Goal: Task Accomplishment & Management: Manage account settings

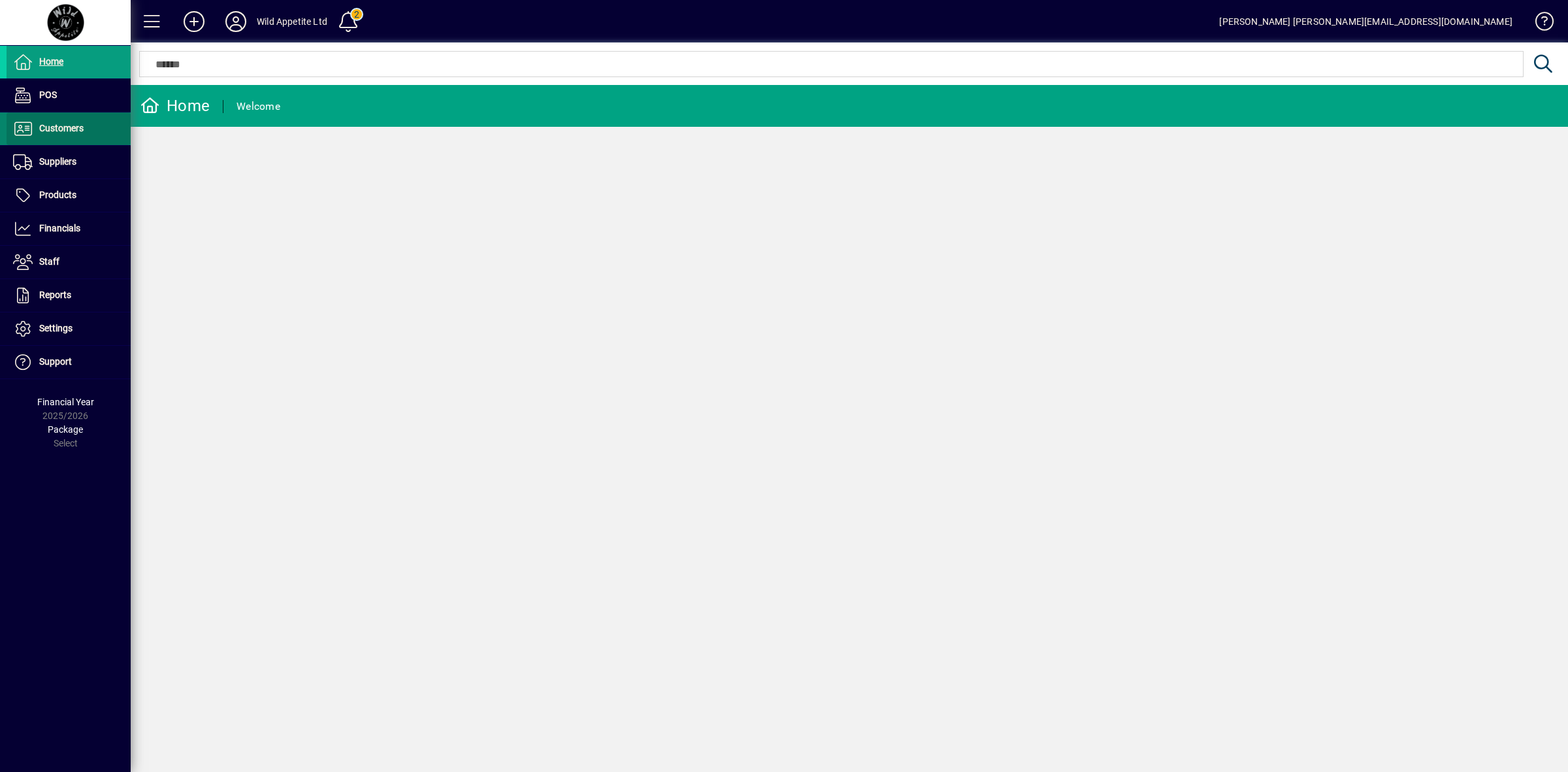
click at [69, 128] on span "Customers" at bounding box center [61, 128] width 45 height 10
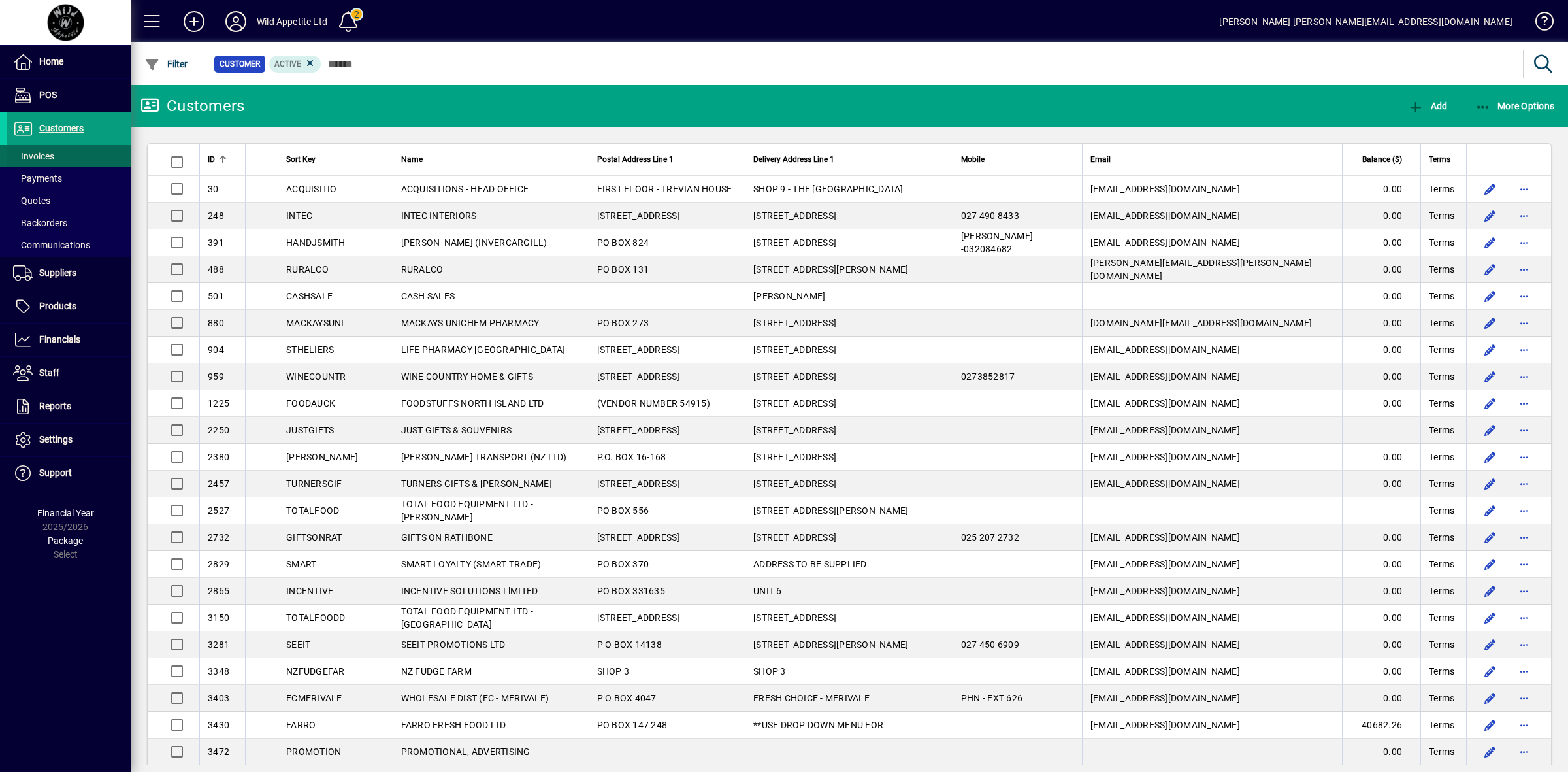
click at [62, 153] on span at bounding box center [68, 156] width 124 height 32
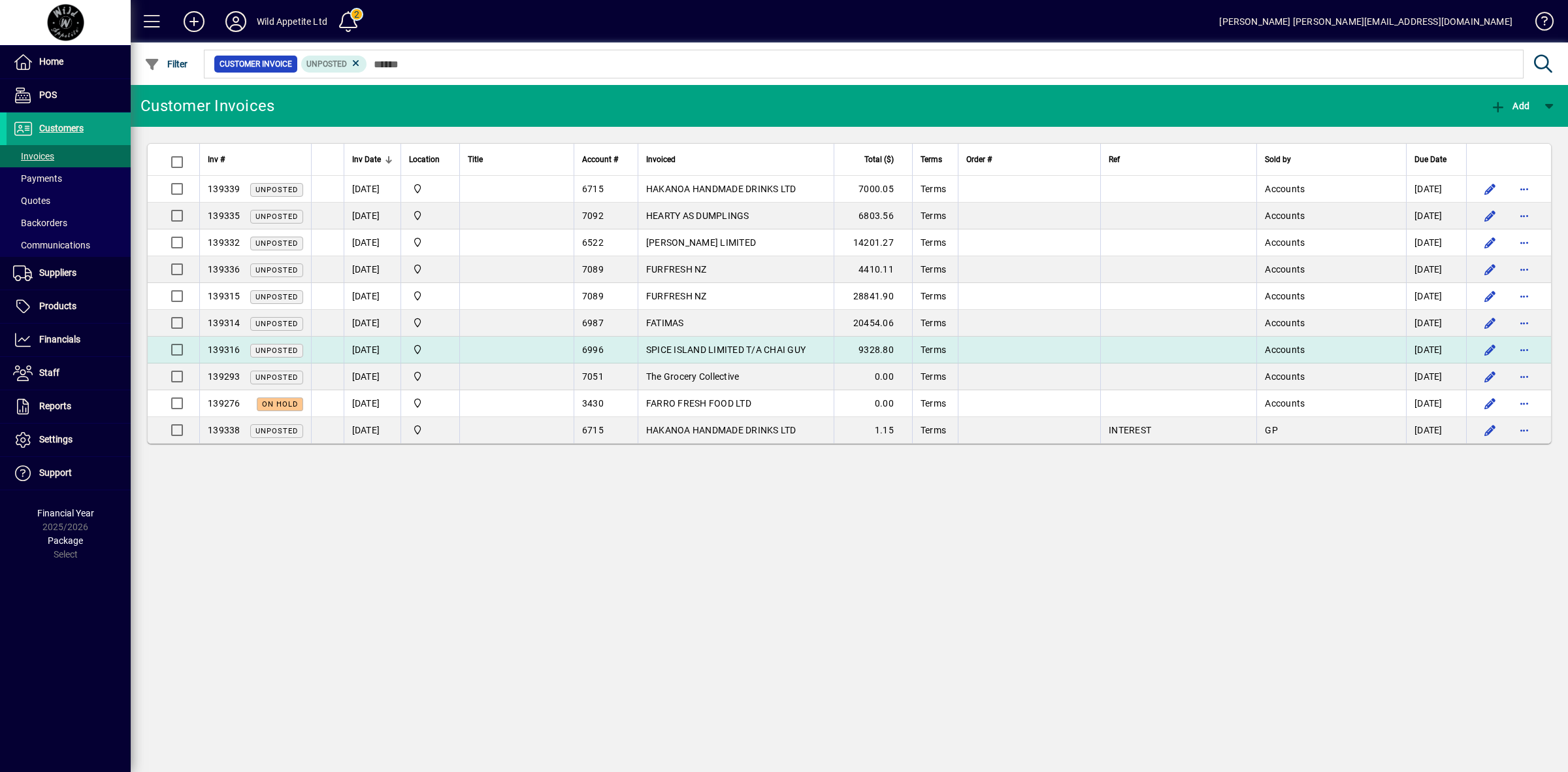
click at [788, 351] on span "SPICE ISLAND LIMITED T/A CHAI GUY" at bounding box center [726, 350] width 159 height 10
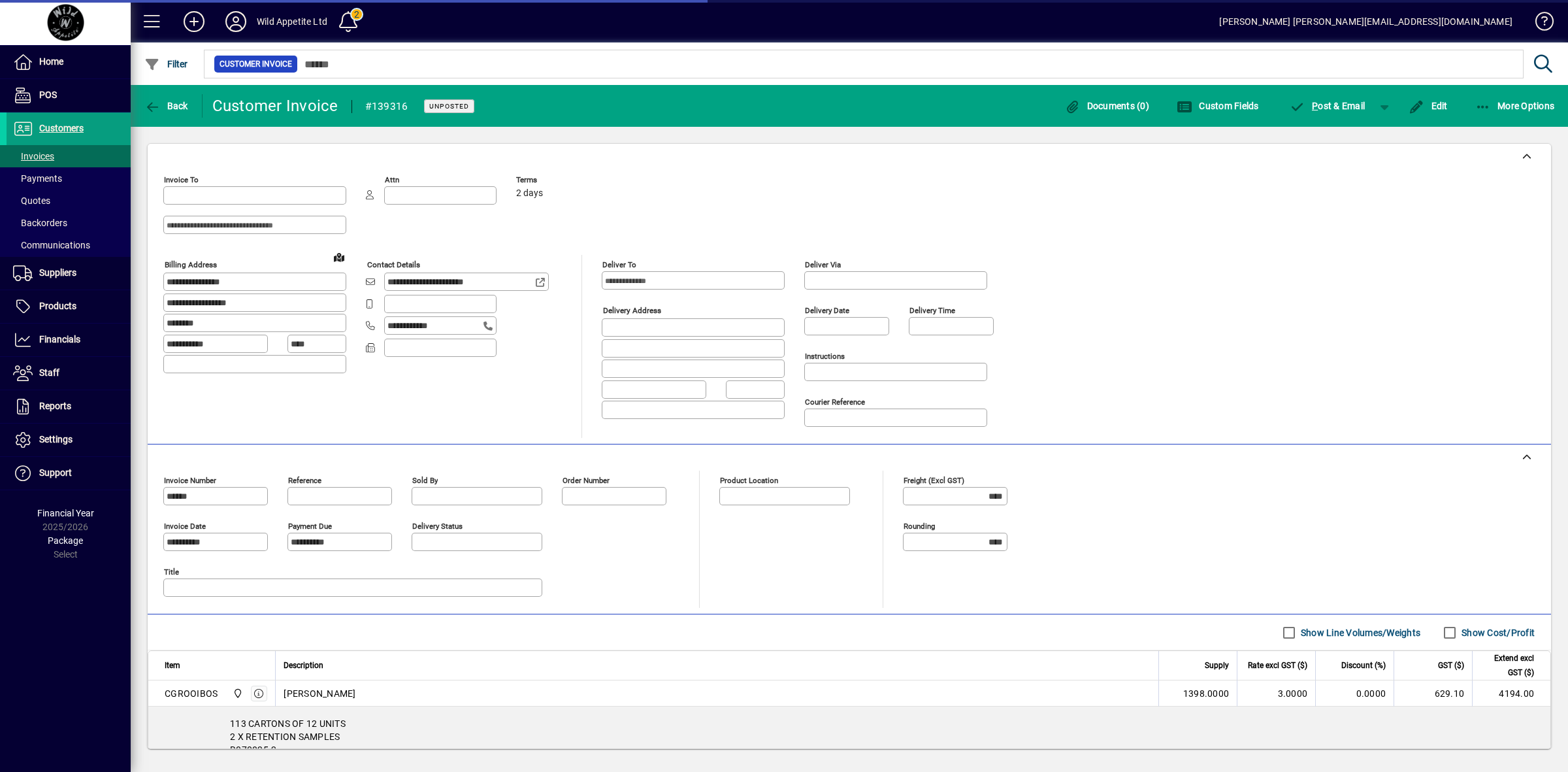
type input "**********"
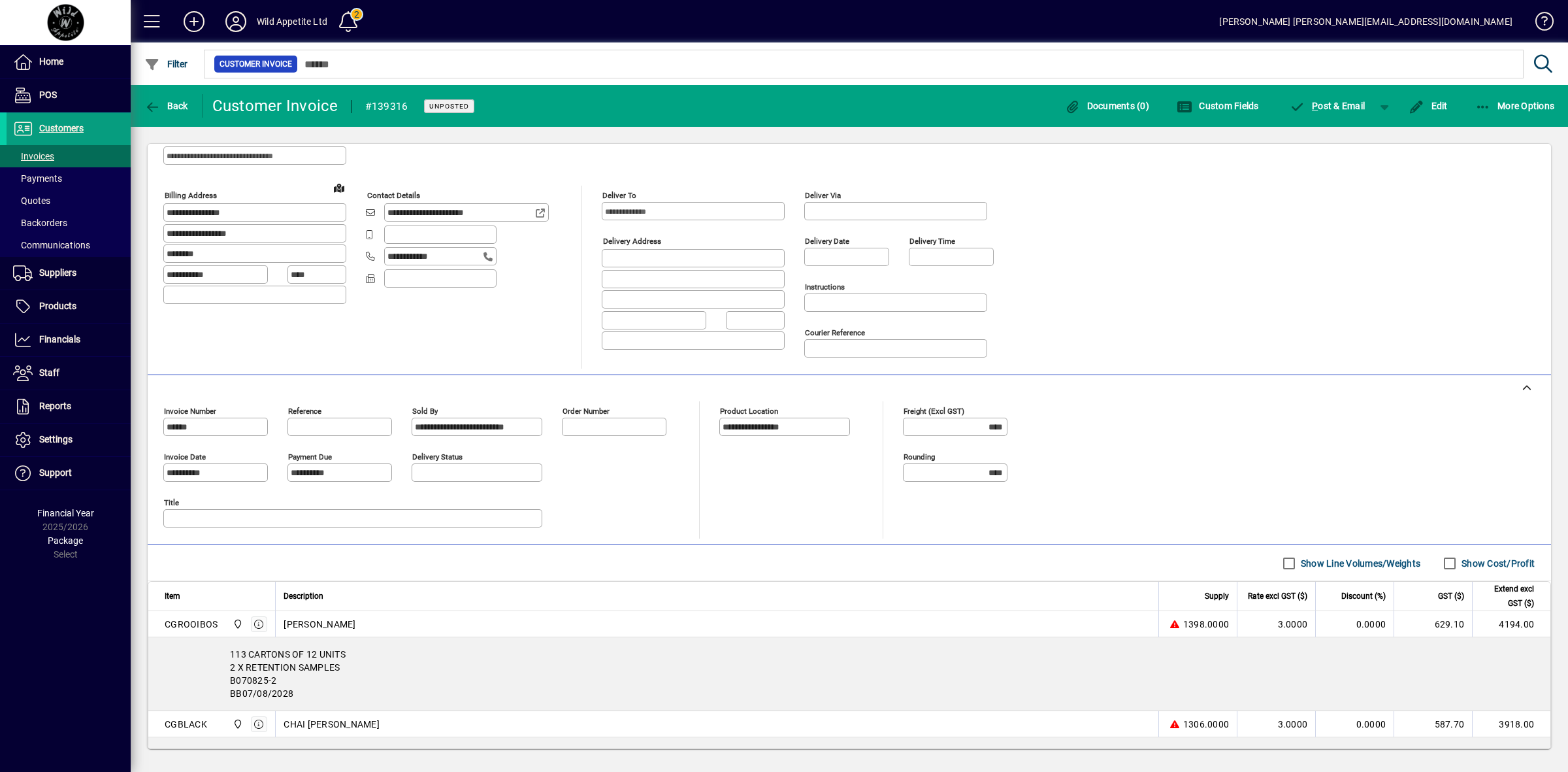
scroll to position [226, 0]
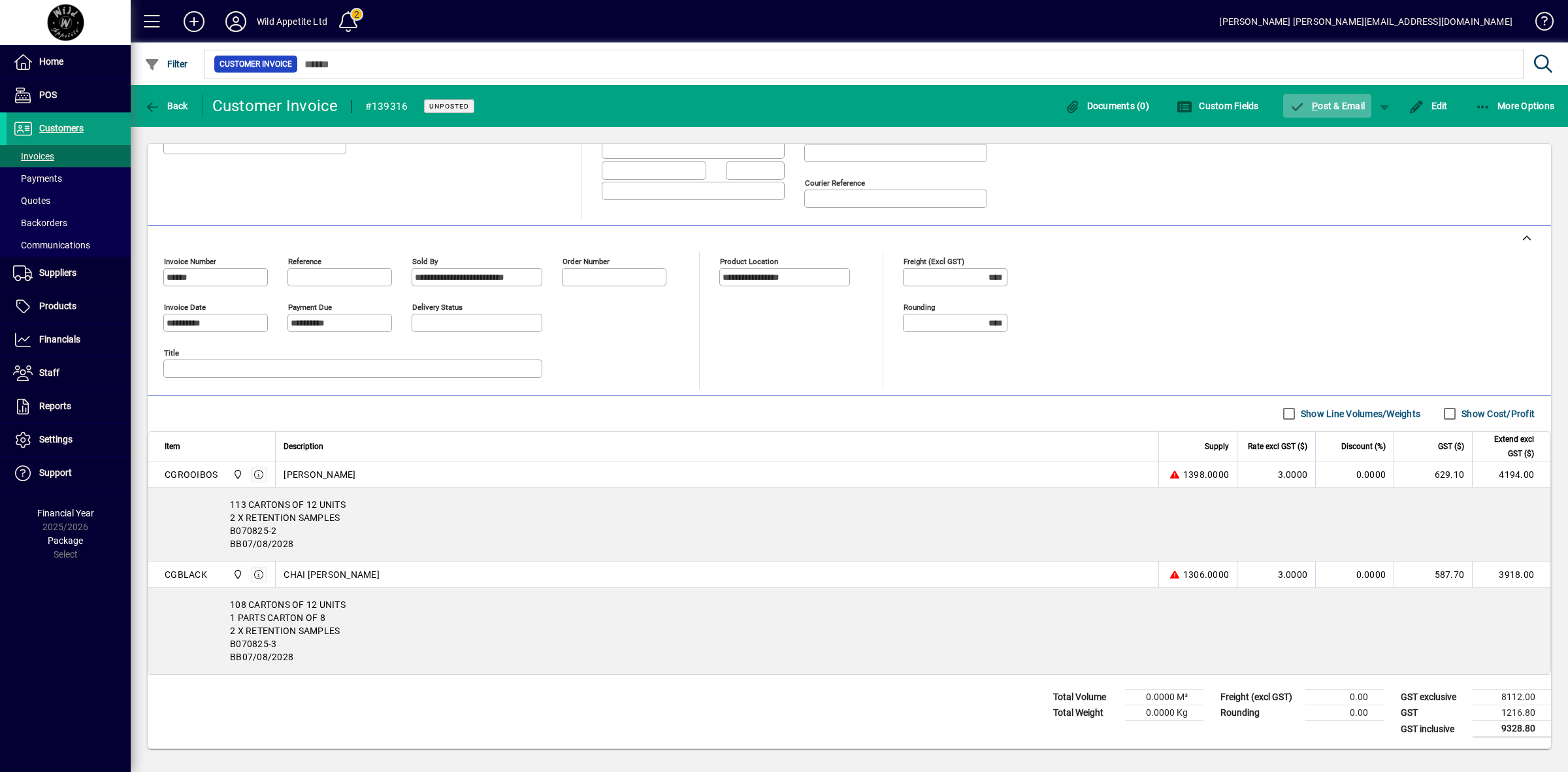
click at [1341, 108] on span "P ost & Email" at bounding box center [1328, 106] width 76 height 10
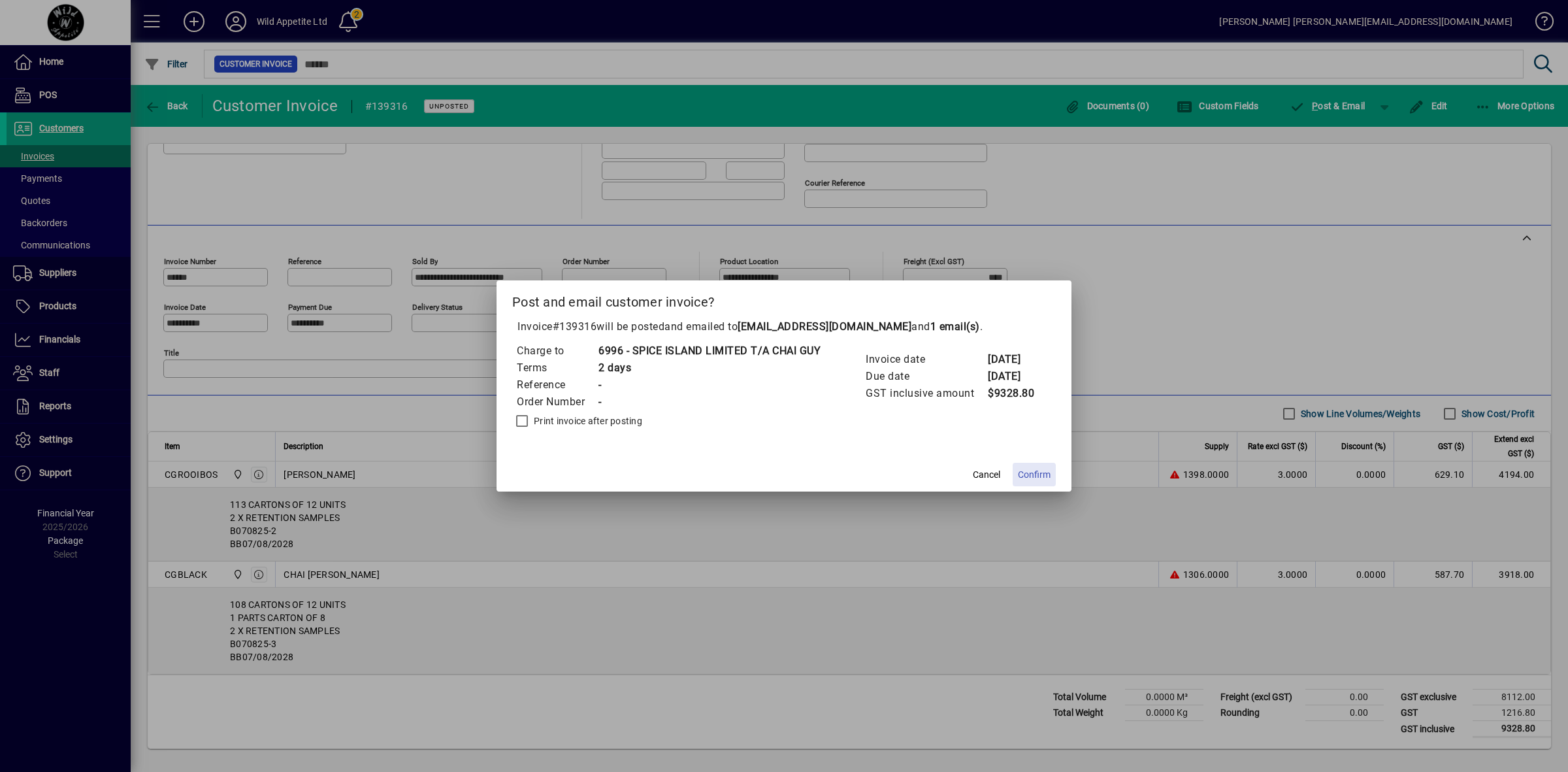
click at [1036, 476] on span "Confirm" at bounding box center [1034, 474] width 33 height 14
